Goal: Task Accomplishment & Management: Complete application form

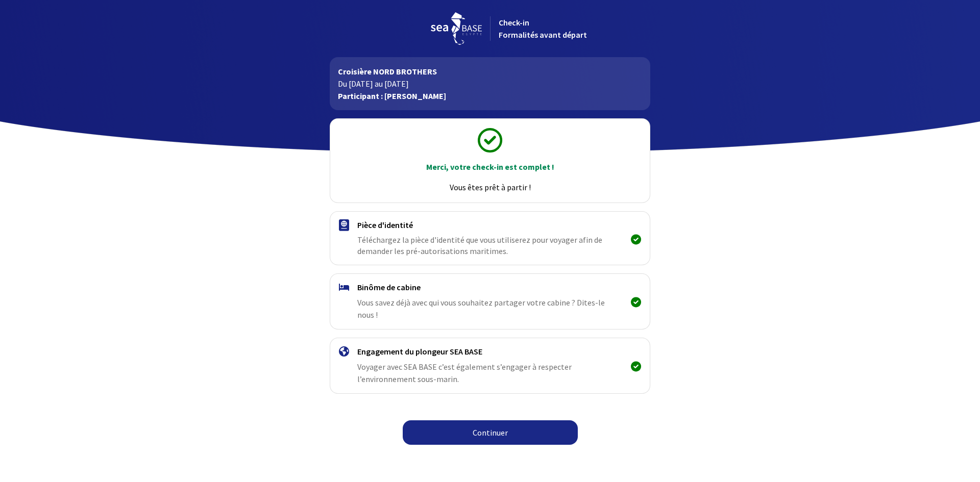
click at [502, 421] on link "Continuer" at bounding box center [490, 433] width 175 height 25
click at [532, 421] on link "Continuer" at bounding box center [490, 433] width 175 height 25
